Goal: Transaction & Acquisition: Purchase product/service

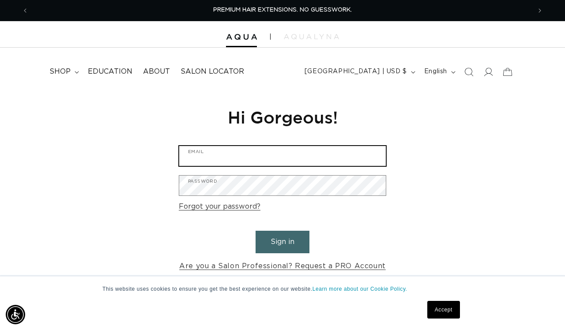
type input "trryjeen@yahoo.com"
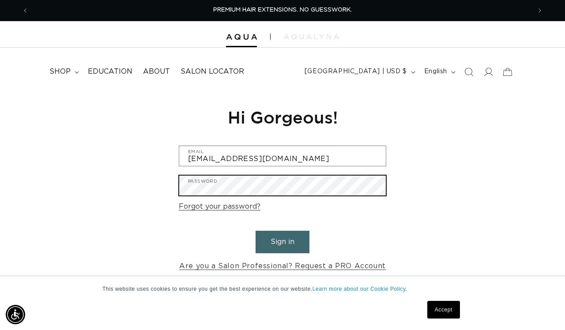
click at [282, 240] on button "Sign in" at bounding box center [282, 242] width 54 height 22
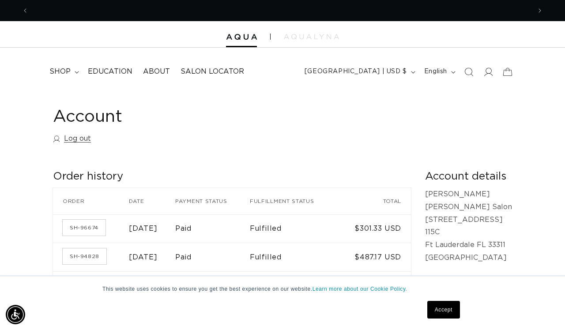
scroll to position [0, 1004]
click at [237, 36] on img at bounding box center [241, 37] width 31 height 6
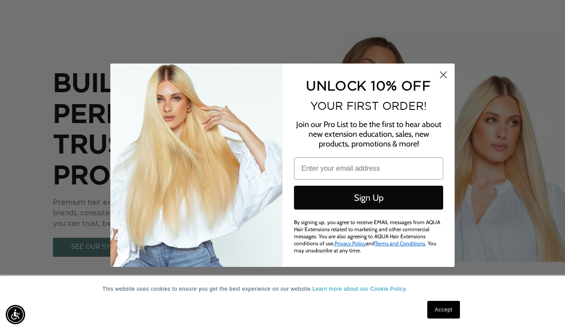
click at [443, 75] on circle "Close dialog" at bounding box center [443, 74] width 15 height 15
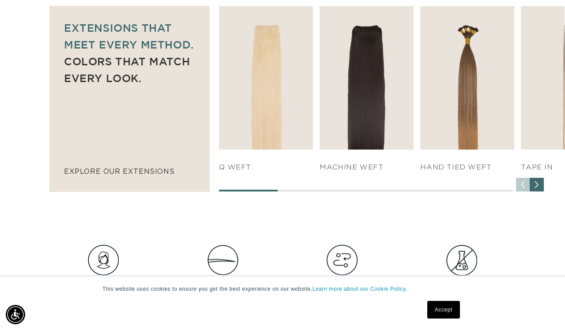
click at [537, 184] on div "Next slide" at bounding box center [536, 185] width 14 height 14
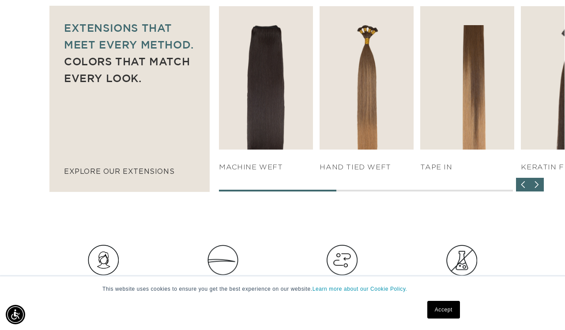
scroll to position [0, 502]
click at [537, 184] on div "Next slide" at bounding box center [536, 185] width 14 height 14
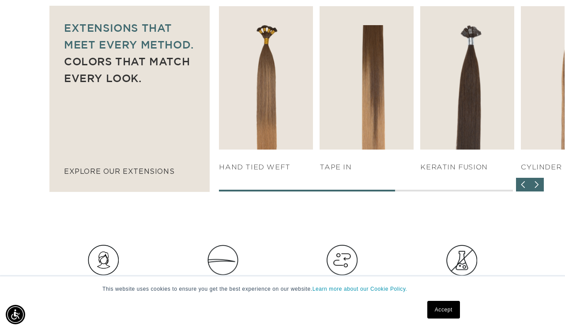
click at [537, 184] on div "Next slide" at bounding box center [536, 185] width 14 height 14
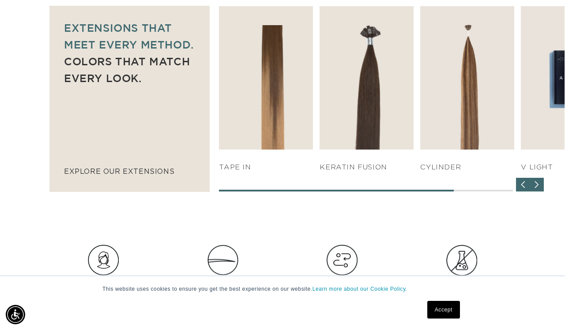
click at [538, 184] on div "Next slide" at bounding box center [536, 185] width 14 height 14
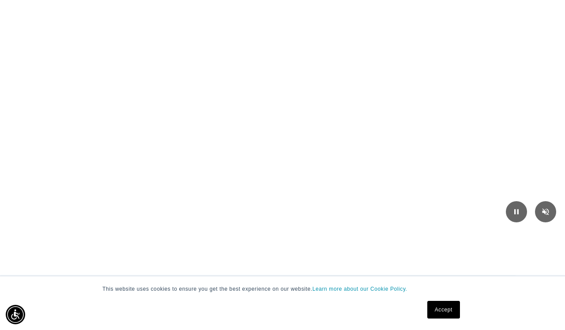
scroll to position [0, 0]
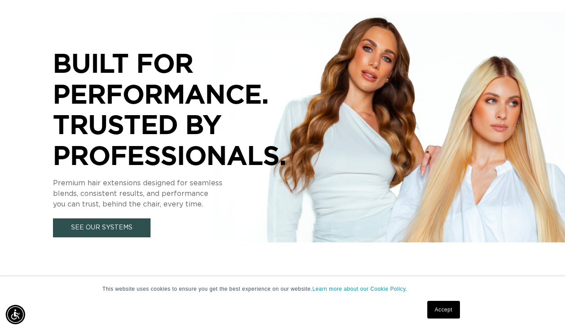
click at [95, 224] on link "See Our Systems" at bounding box center [101, 227] width 97 height 19
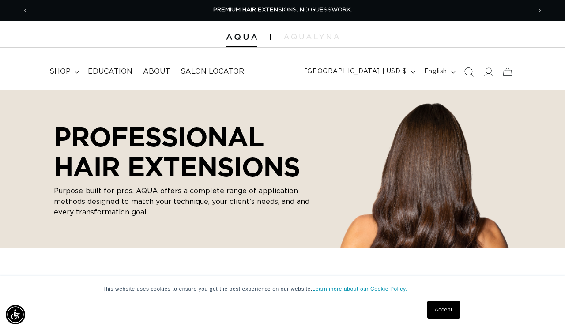
click at [470, 72] on icon "Search" at bounding box center [468, 71] width 9 height 9
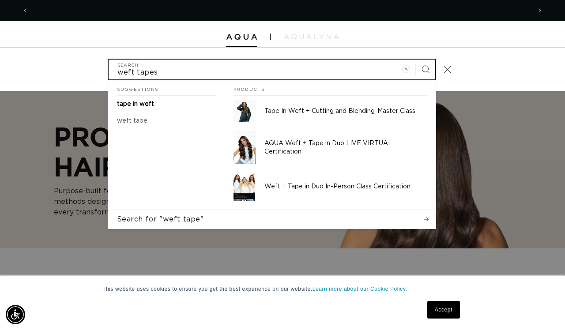
scroll to position [0, 502]
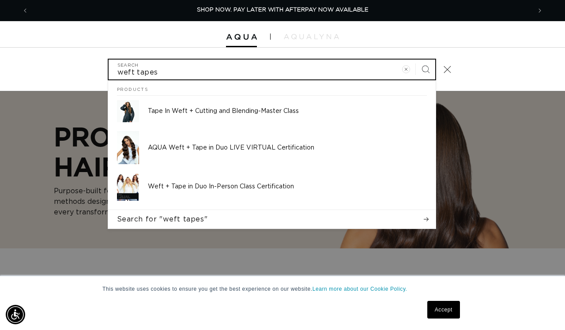
type input "weft tapes"
click at [425, 68] on button "Search" at bounding box center [424, 69] width 19 height 19
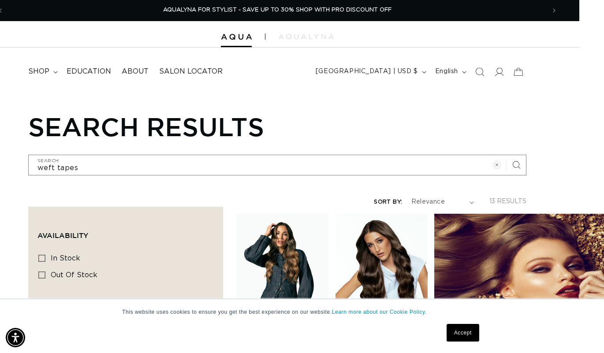
scroll to position [0, 25]
